Goal: Check status: Check status

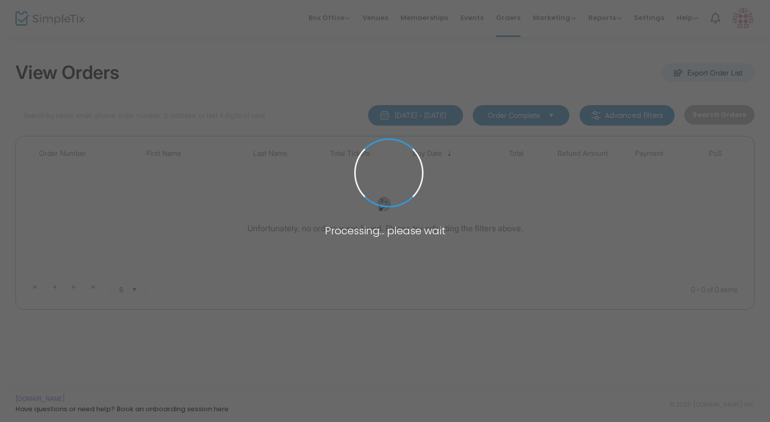
scroll to position [21, 0]
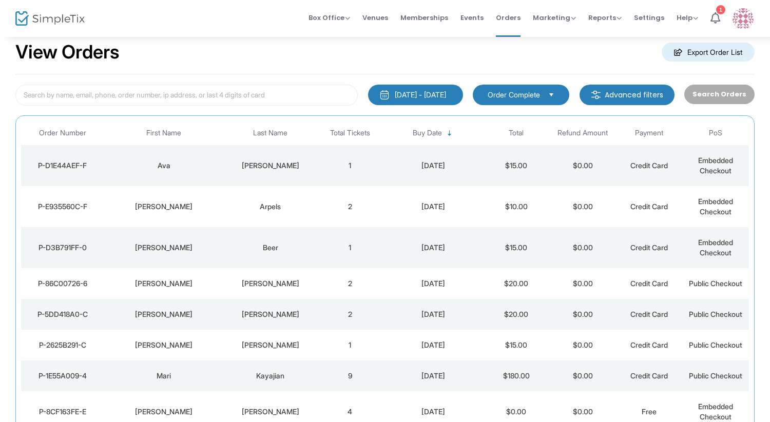
click at [229, 176] on td "[PERSON_NAME]" at bounding box center [270, 165] width 93 height 41
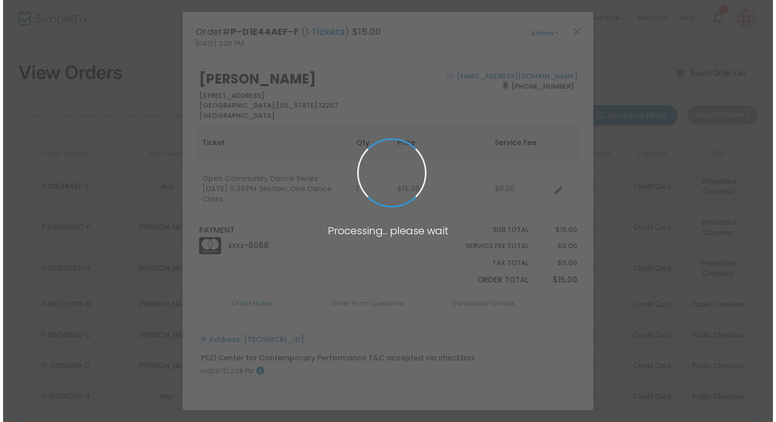
scroll to position [0, 0]
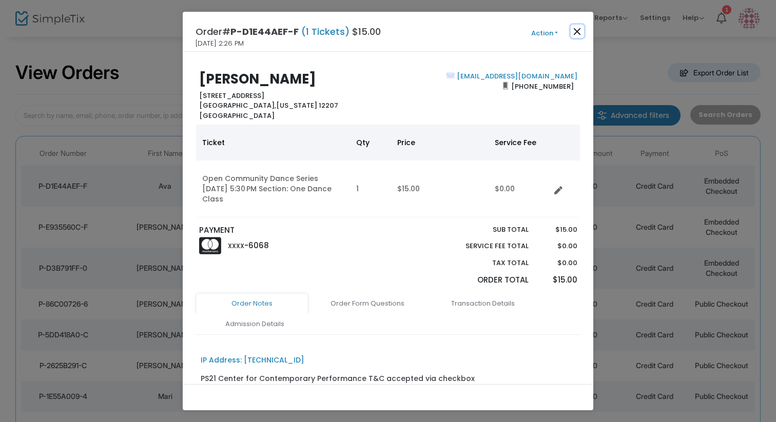
click at [574, 28] on button "Close" at bounding box center [577, 31] width 13 height 13
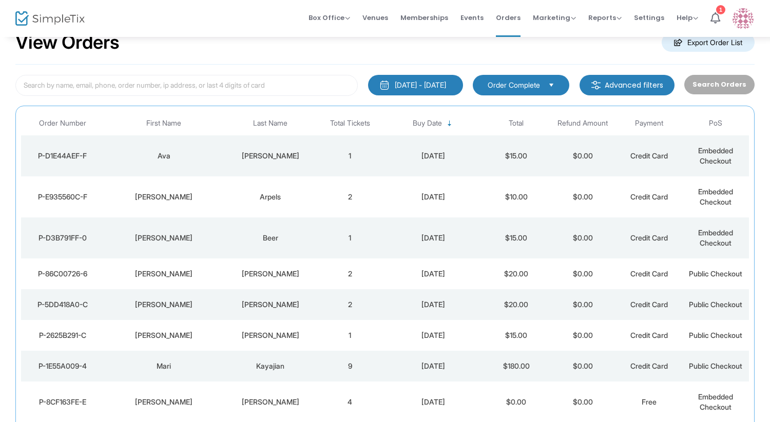
scroll to position [31, 0]
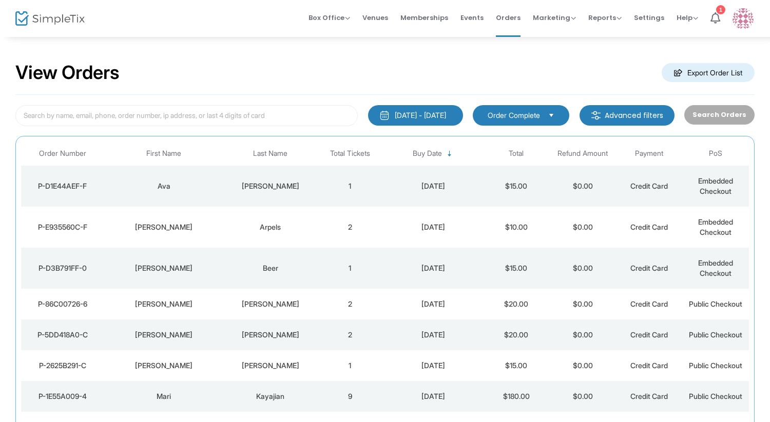
scroll to position [31, 0]
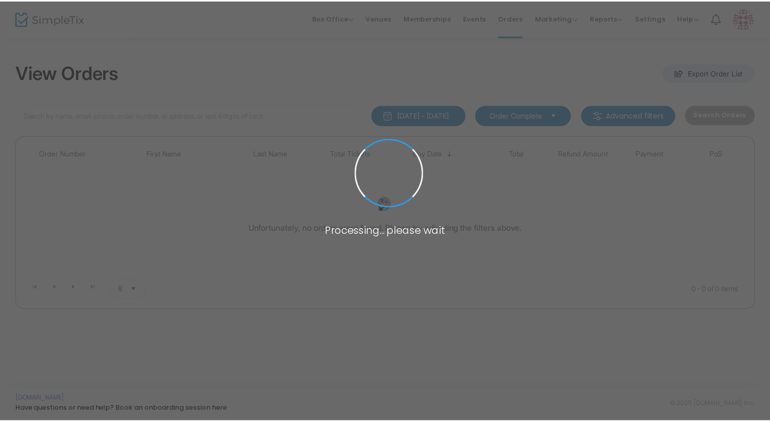
scroll to position [31, 0]
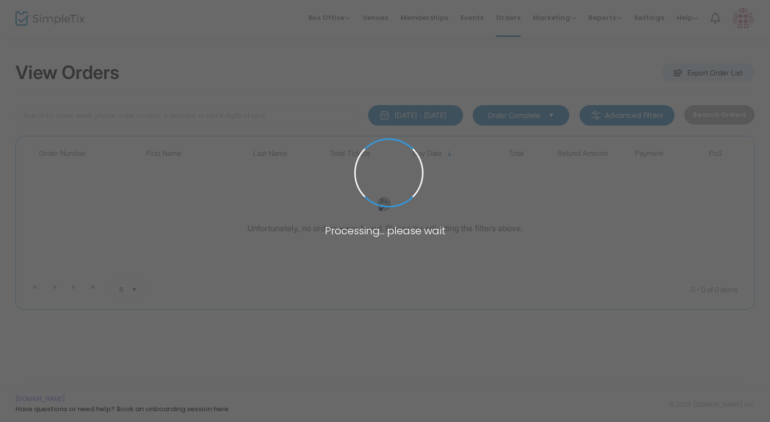
scroll to position [31, 0]
